Goal: Communication & Community: Answer question/provide support

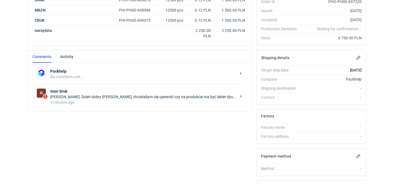
scroll to position [114, 0]
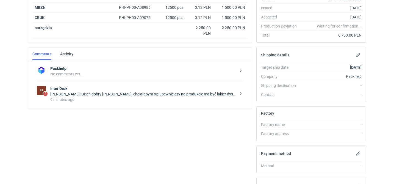
click at [131, 104] on div "ID 2 Inter Druk Elżbieta Sybilska: Dzień dobry Panie Macieju, chciałabym się up…" at bounding box center [140, 94] width 206 height 26
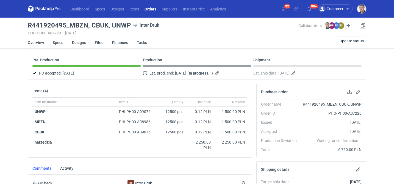
click at [63, 43] on li "Specs" at bounding box center [62, 43] width 19 height 12
click at [59, 43] on link "Specs" at bounding box center [58, 43] width 10 height 12
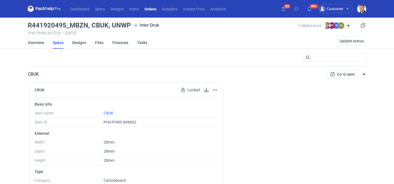
click at [41, 41] on link "Overview" at bounding box center [36, 43] width 16 height 12
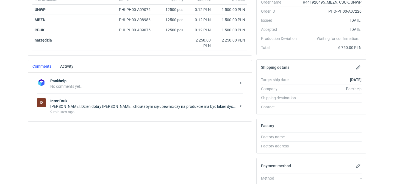
scroll to position [128, 0]
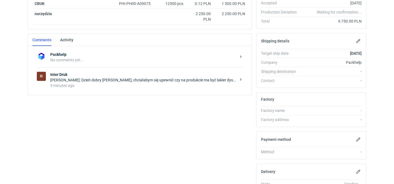
click at [106, 83] on div "9 minutes ago" at bounding box center [143, 85] width 186 height 5
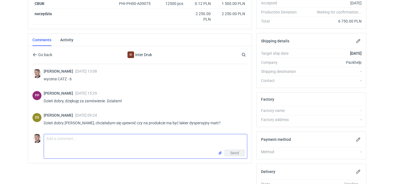
click at [82, 136] on textarea "Comment message" at bounding box center [145, 141] width 203 height 15
type textarea "tak"
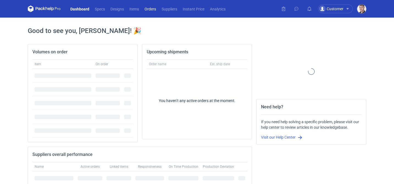
click at [150, 8] on link "Orders" at bounding box center [150, 8] width 17 height 7
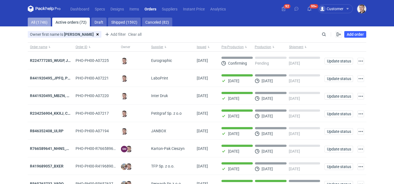
click at [43, 21] on link "All (1746)" at bounding box center [39, 22] width 23 height 9
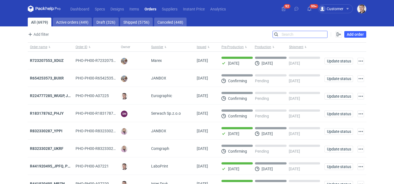
click at [322, 36] on input "Search" at bounding box center [300, 34] width 54 height 7
paste input "R538568172"
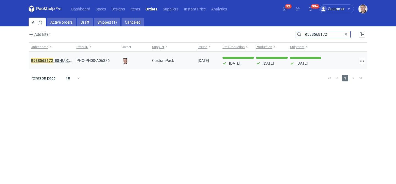
type input "R538568172"
click at [52, 60] on em "R538568172" at bounding box center [42, 60] width 22 height 6
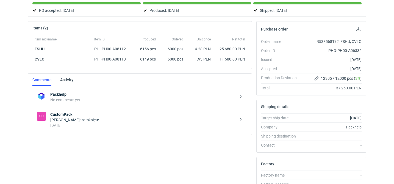
click at [146, 119] on div "[PERSON_NAME]: zamknięte" at bounding box center [143, 119] width 186 height 5
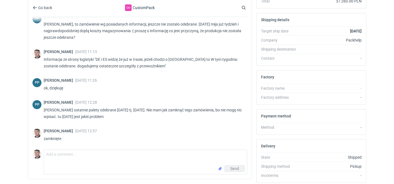
scroll to position [170, 0]
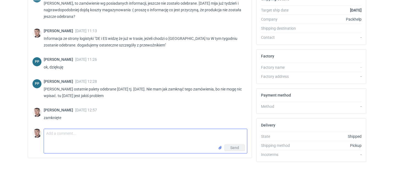
click at [73, 134] on textarea "Comment message" at bounding box center [145, 136] width 203 height 15
paste textarea "klientka chce zacząć sprzedawać produkty przez Amazon i w tym celu potrzebuje C…"
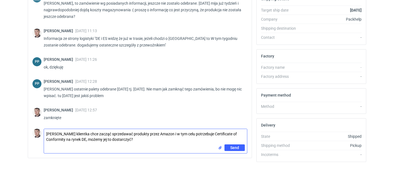
type textarea "[PERSON_NAME] klientka chce zacząć sprzedawać produkty przez Amazon i w tym cel…"
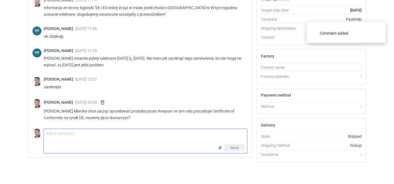
scroll to position [450, 0]
